Goal: Communication & Community: Ask a question

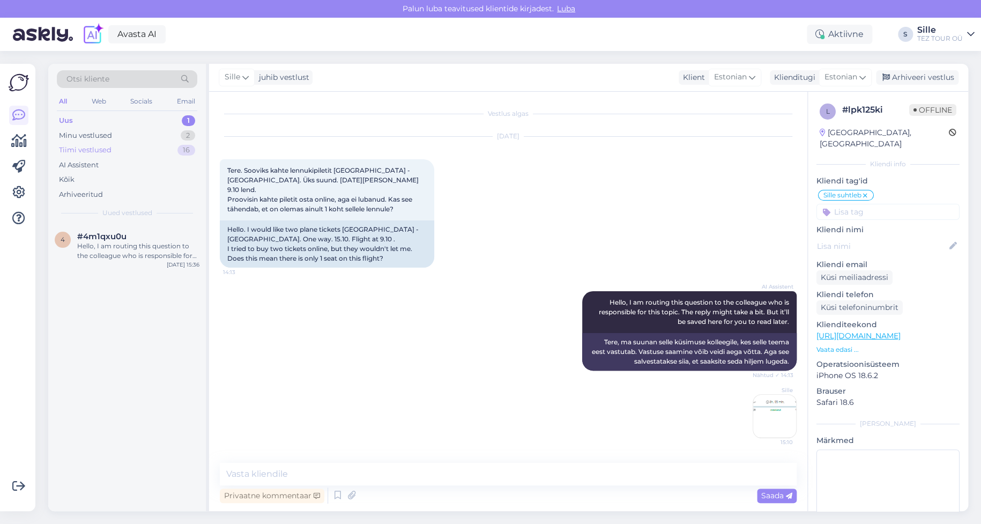
scroll to position [117, 0]
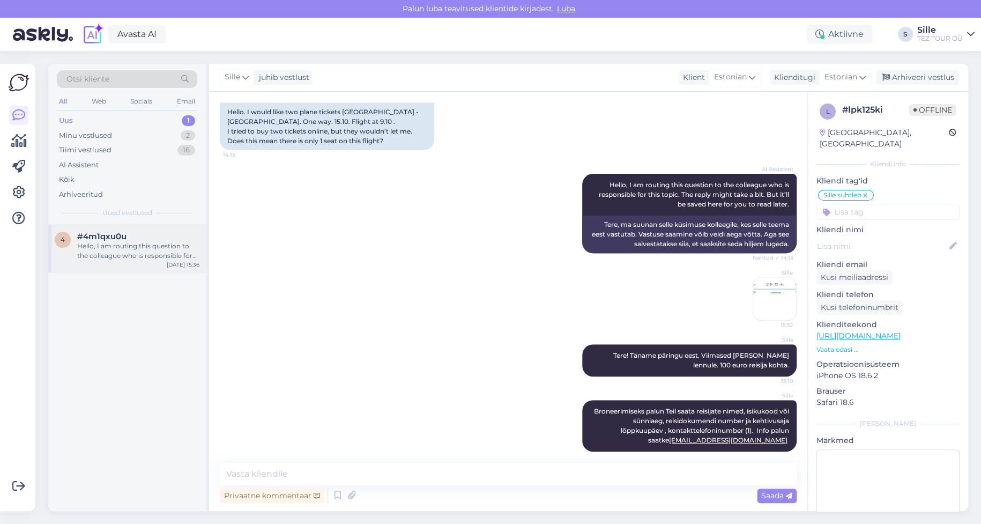
click at [120, 235] on span "#4m1qxu0u" at bounding box center [101, 237] width 49 height 10
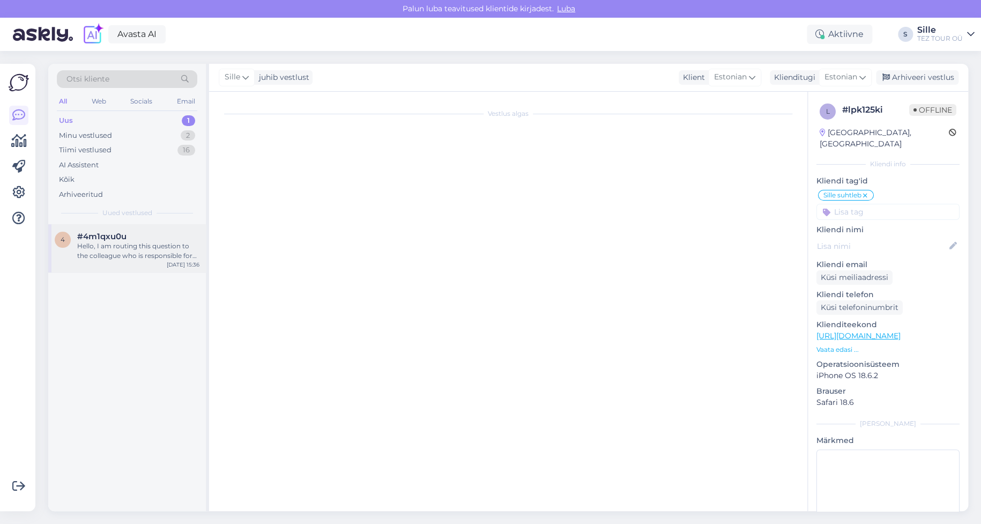
scroll to position [0, 0]
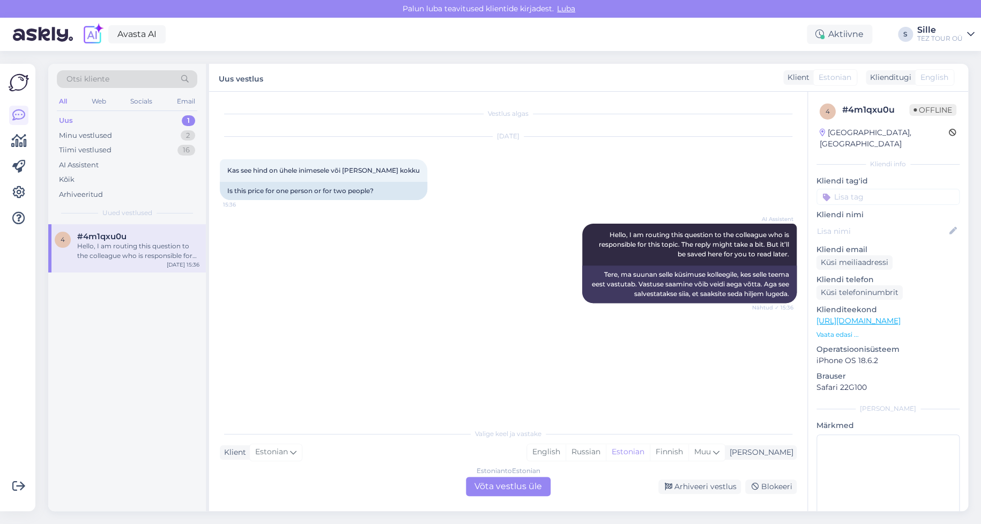
click at [850, 316] on link "[URL][DOMAIN_NAME]" at bounding box center [859, 321] width 84 height 10
click at [516, 485] on div "Estonian to Estonian Võta vestlus üle" at bounding box center [508, 486] width 85 height 19
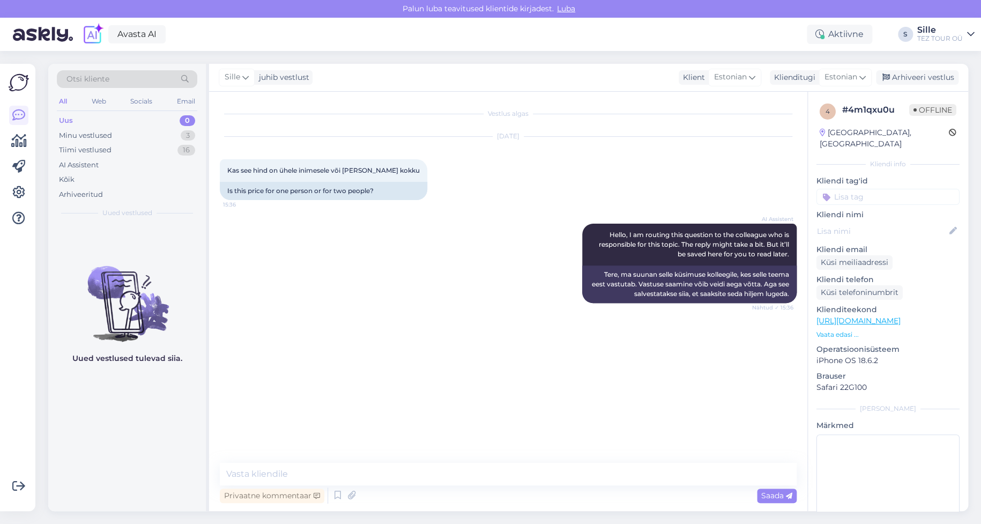
click at [854, 189] on input at bounding box center [888, 197] width 143 height 16
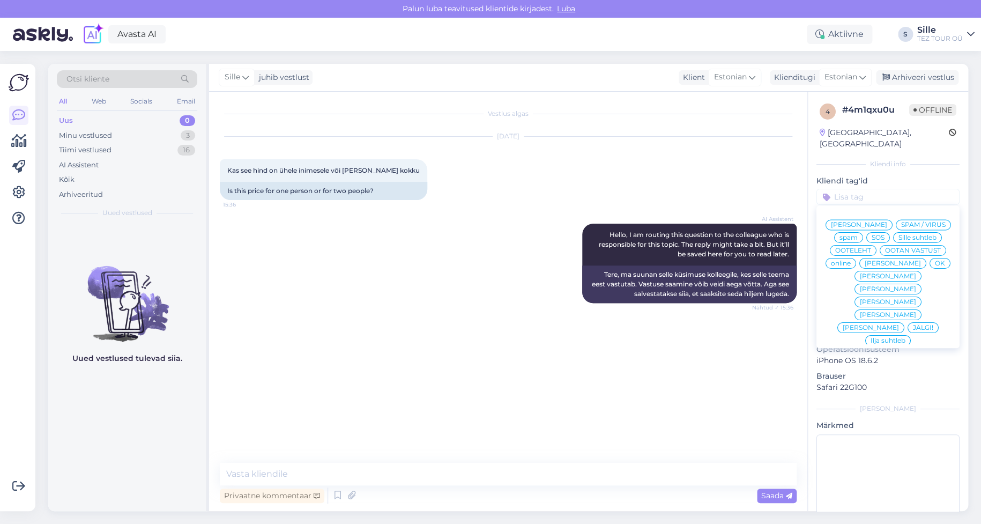
click at [899, 238] on span "Sille suhtleb" at bounding box center [918, 237] width 38 height 6
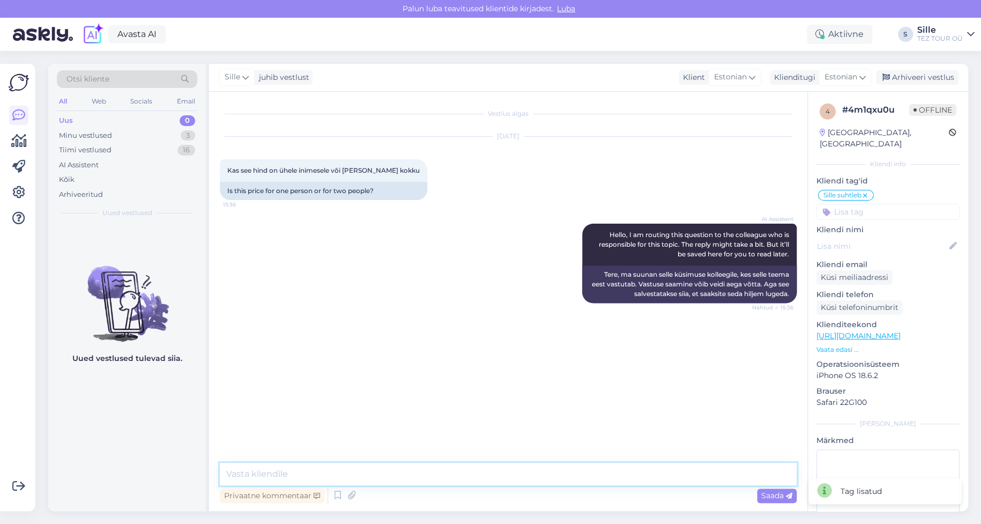
drag, startPoint x: 267, startPoint y: 469, endPoint x: 268, endPoint y: 476, distance: 7.2
click at [268, 471] on textarea at bounding box center [508, 474] width 577 height 23
click at [761, 500] on span "Saada" at bounding box center [776, 496] width 31 height 10
click at [309, 475] on textarea at bounding box center [508, 474] width 577 height 23
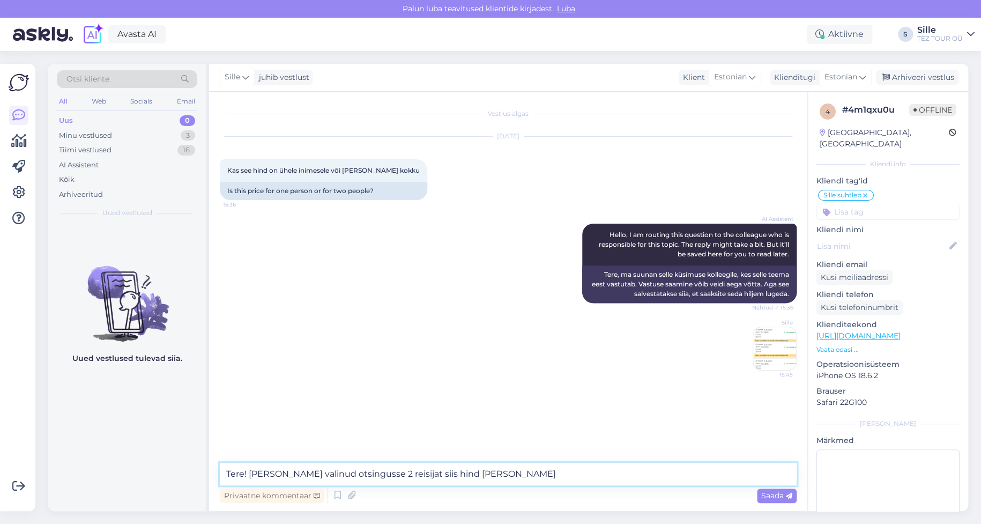
type textarea "Tere! [PERSON_NAME] valinud otsingusse 2 reisijat siis hind [PERSON_NAME]"
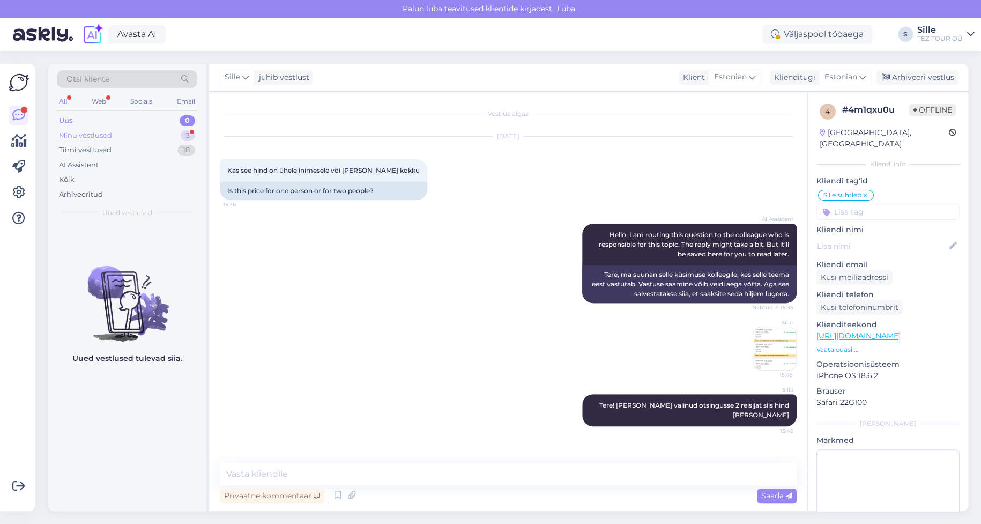
click at [119, 131] on div "Minu vestlused 3" at bounding box center [127, 135] width 140 height 15
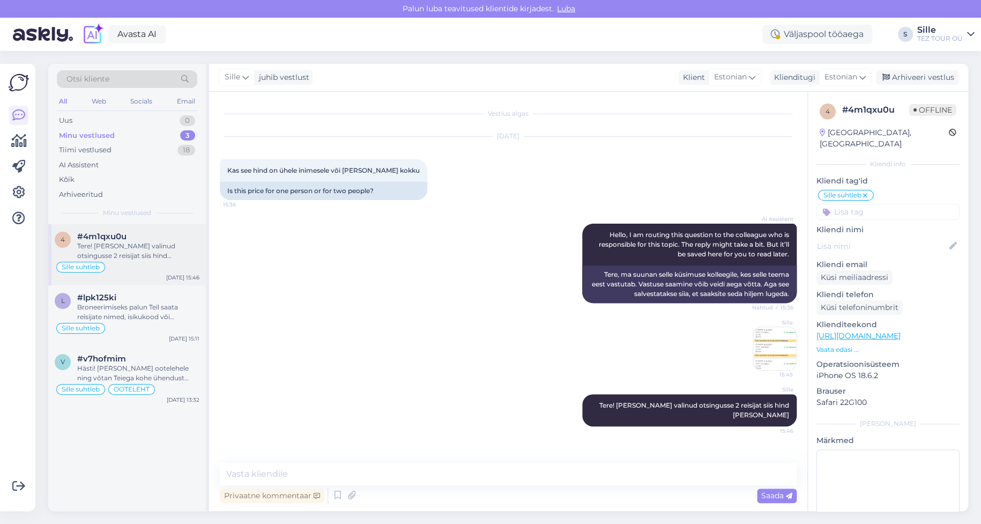
click at [156, 254] on div "Tere! [PERSON_NAME] valinud otsingusse 2 reisijat siis hind [PERSON_NAME]" at bounding box center [138, 250] width 122 height 19
click at [102, 305] on div "Broneerimiseks palun Teil saata reisijate nimed, isikukood või sünniaeg, reisid…" at bounding box center [138, 311] width 122 height 19
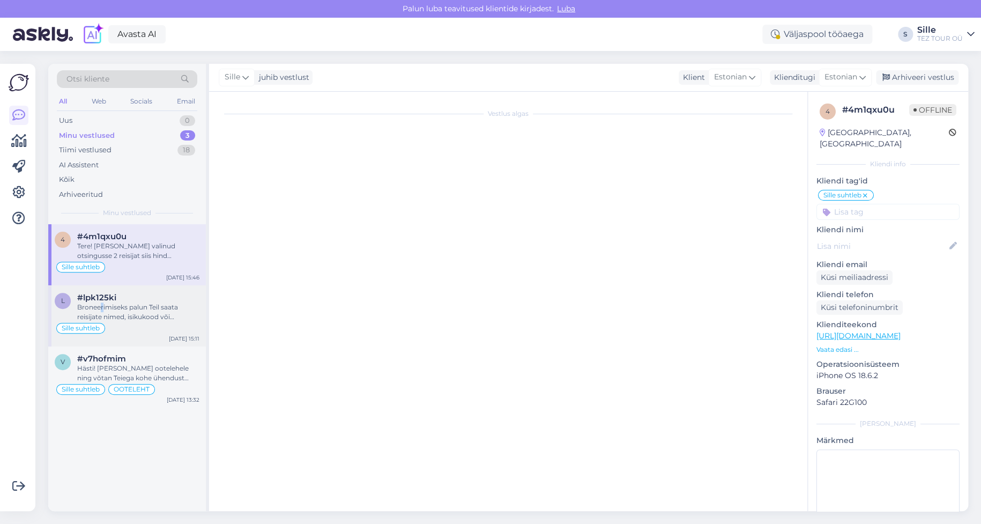
scroll to position [117, 0]
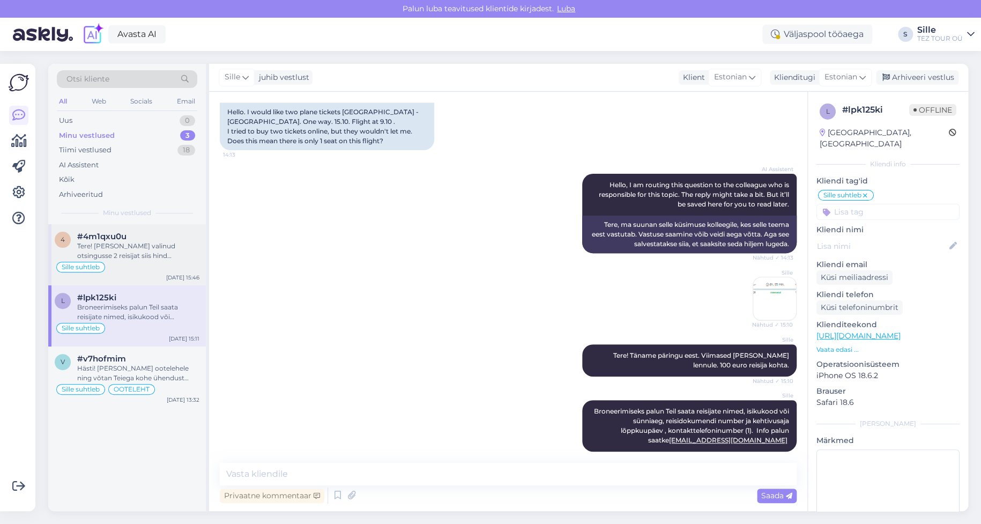
click at [129, 269] on div "Sille suhtleb" at bounding box center [127, 267] width 145 height 13
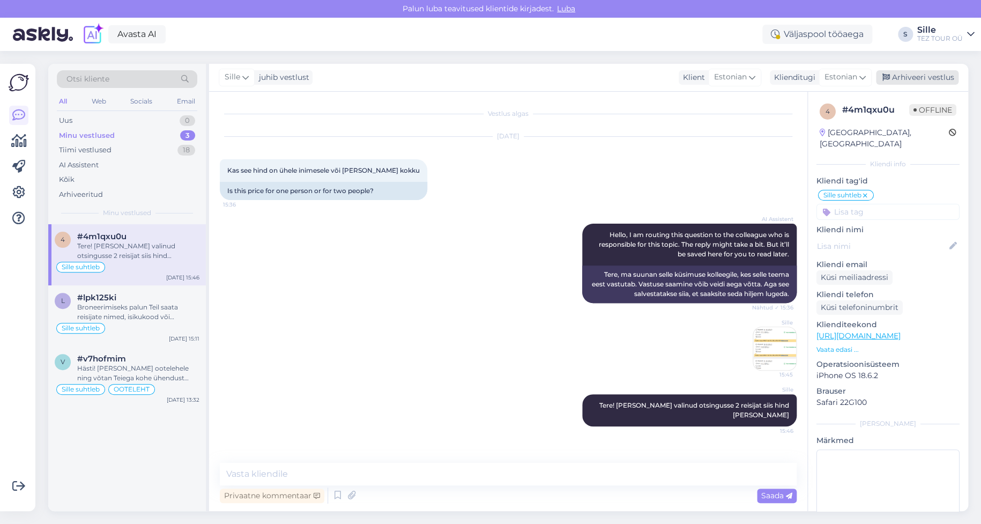
click at [909, 80] on div "Arhiveeri vestlus" at bounding box center [917, 77] width 83 height 14
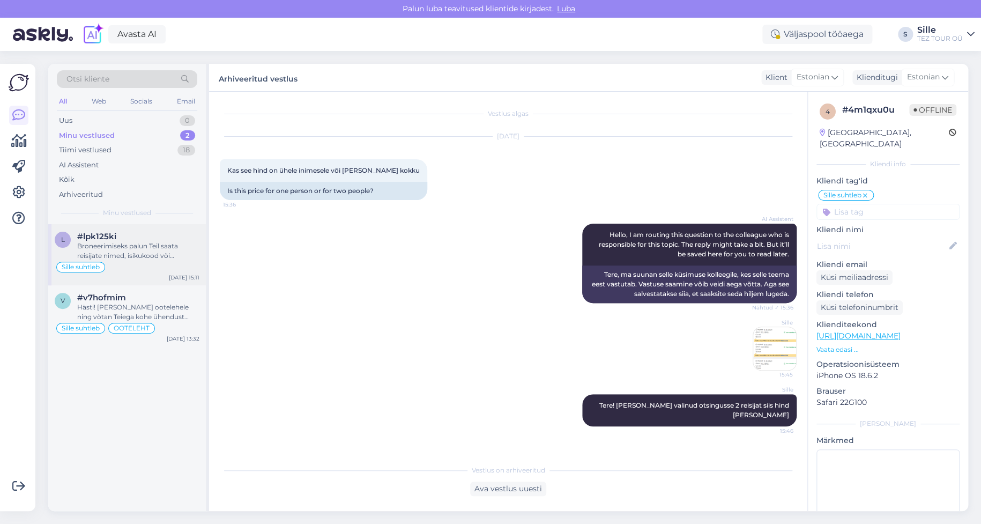
click at [142, 257] on div "Broneerimiseks palun Teil saata reisijate nimed, isikukood või sünniaeg, reisid…" at bounding box center [138, 250] width 122 height 19
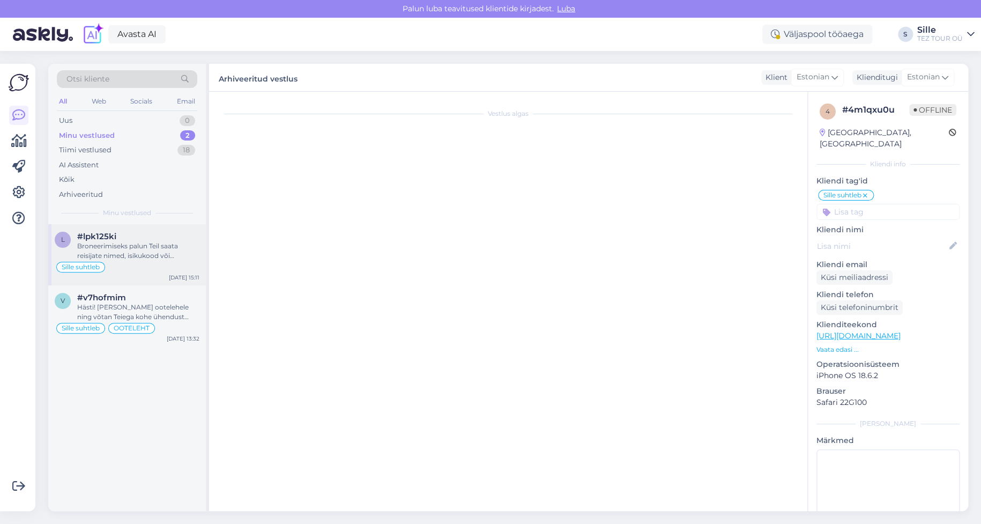
scroll to position [117, 0]
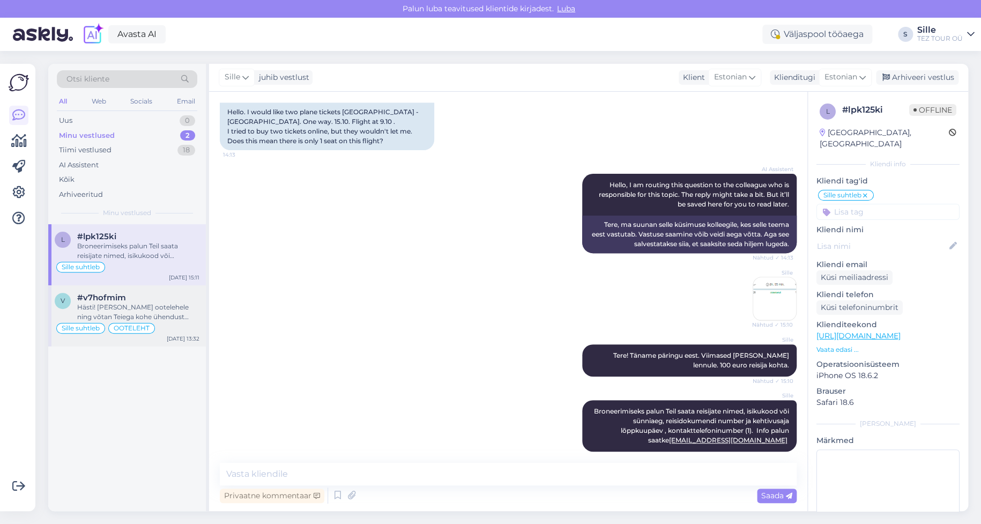
click at [101, 305] on div "Hästi! [PERSON_NAME] ootelehele ning võtan Teiega kohe ühendust [EMAIL_ADDRESS]…" at bounding box center [138, 311] width 122 height 19
